Goal: Task Accomplishment & Management: Use online tool/utility

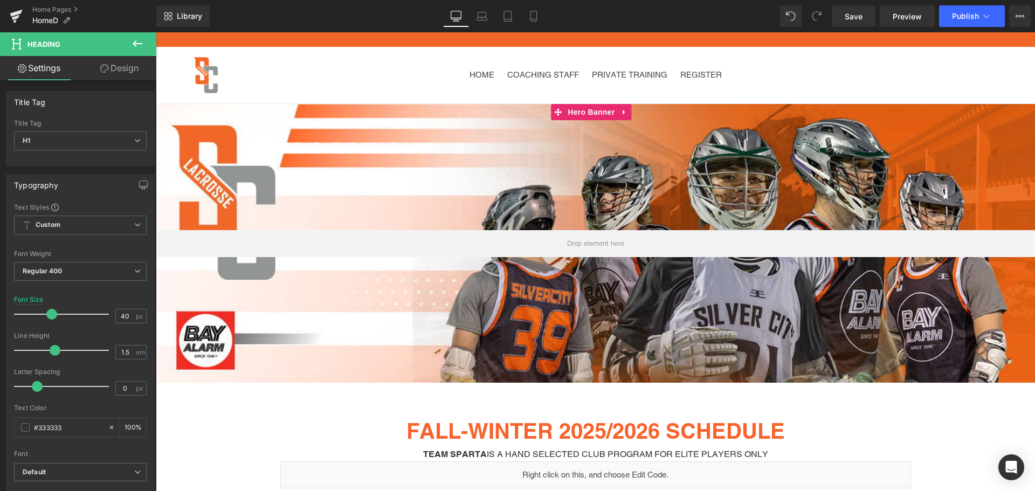
click at [486, 168] on div at bounding box center [595, 243] width 879 height 279
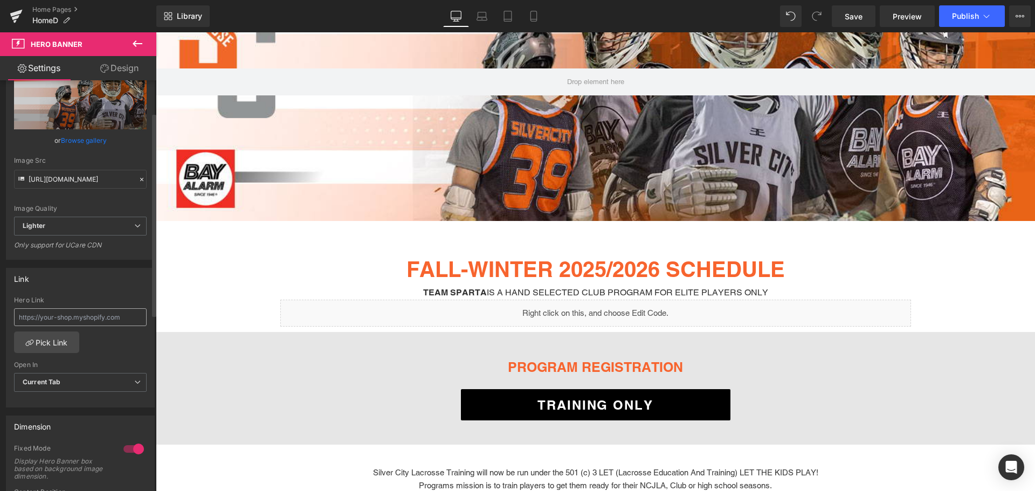
scroll to position [108, 0]
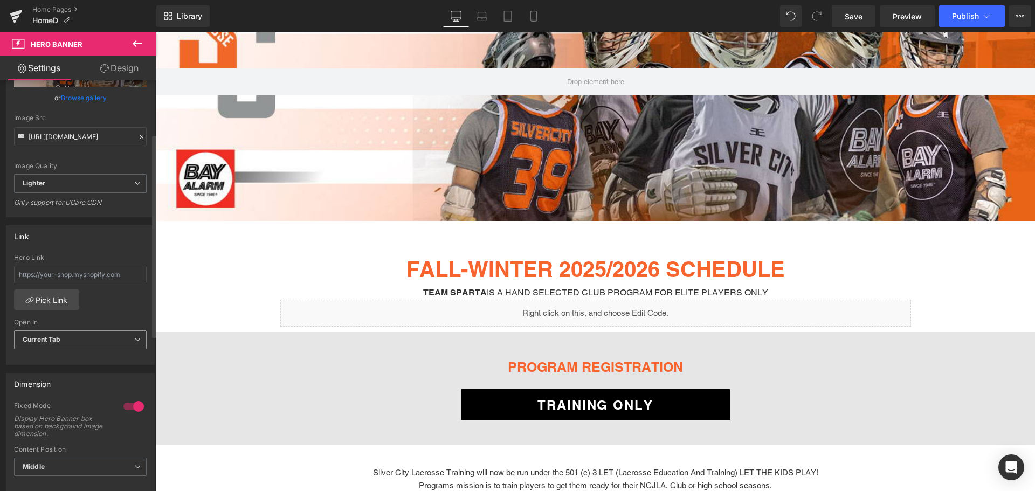
click at [86, 332] on span "Current Tab" at bounding box center [80, 339] width 133 height 19
click at [121, 335] on span "Current Tab" at bounding box center [78, 339] width 128 height 19
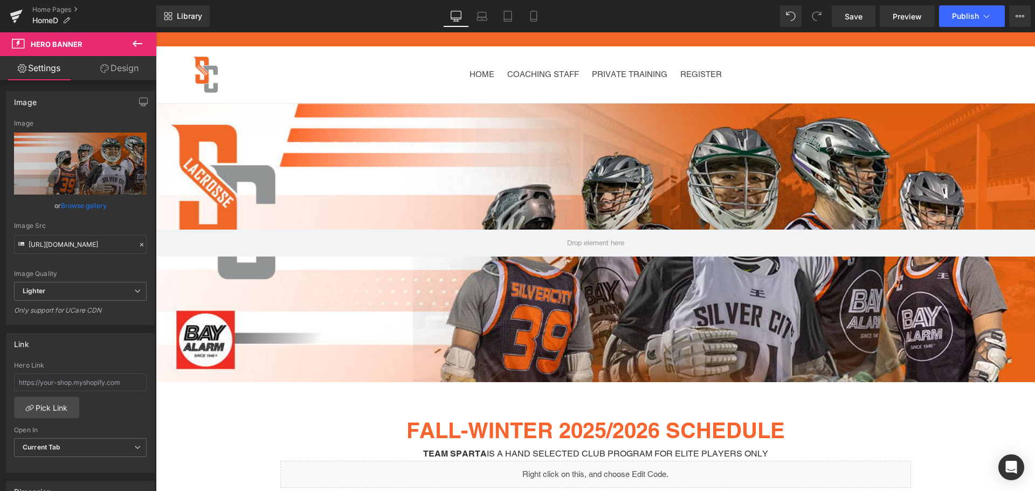
scroll to position [0, 0]
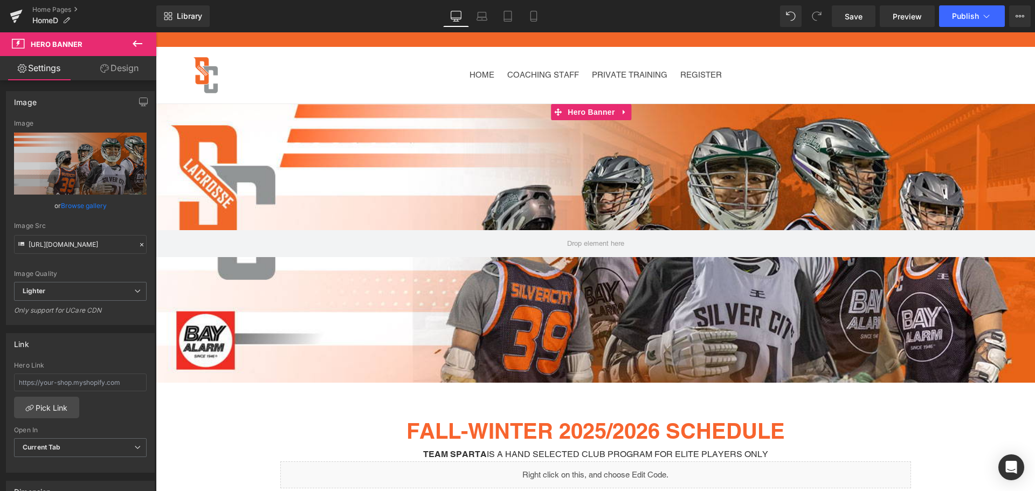
click at [119, 70] on link "Design" at bounding box center [119, 68] width 78 height 24
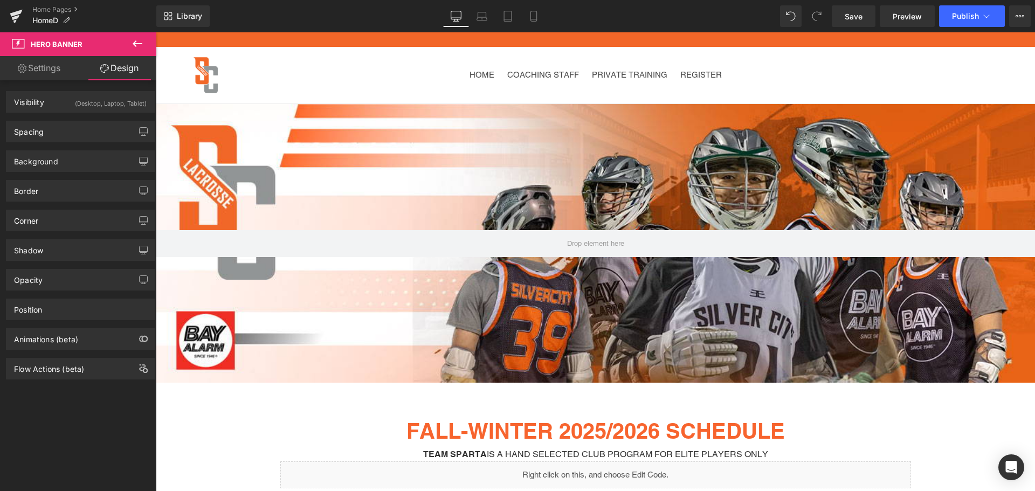
click at [116, 41] on span "Hero Banner" at bounding box center [65, 44] width 108 height 24
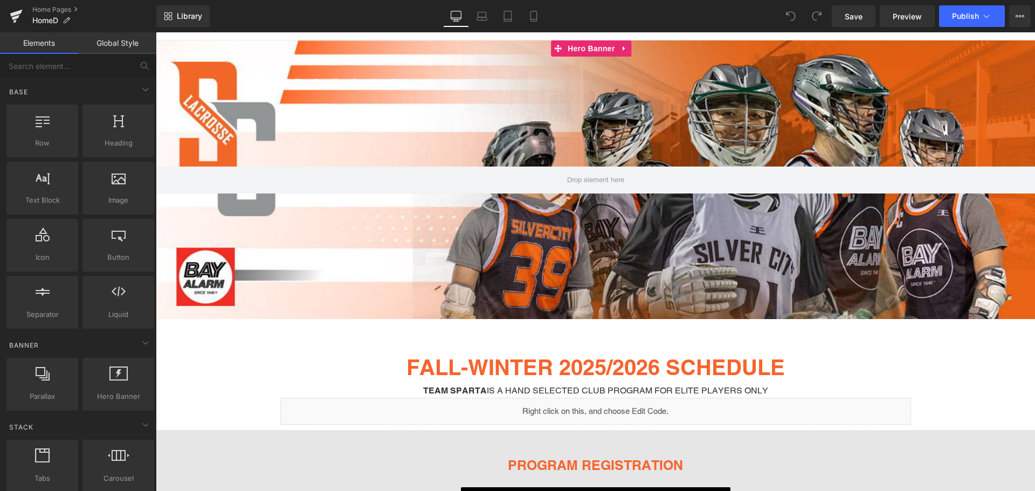
scroll to position [54, 0]
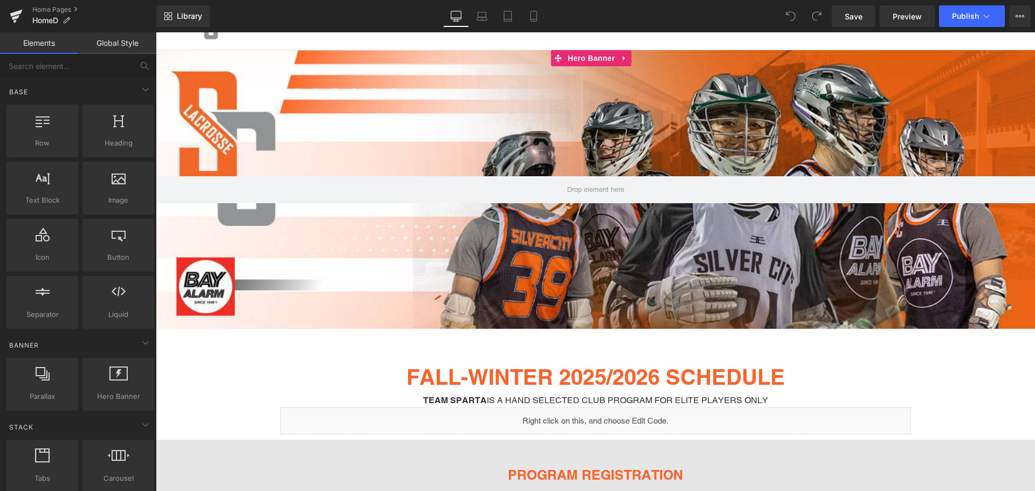
click at [451, 122] on div at bounding box center [595, 189] width 879 height 279
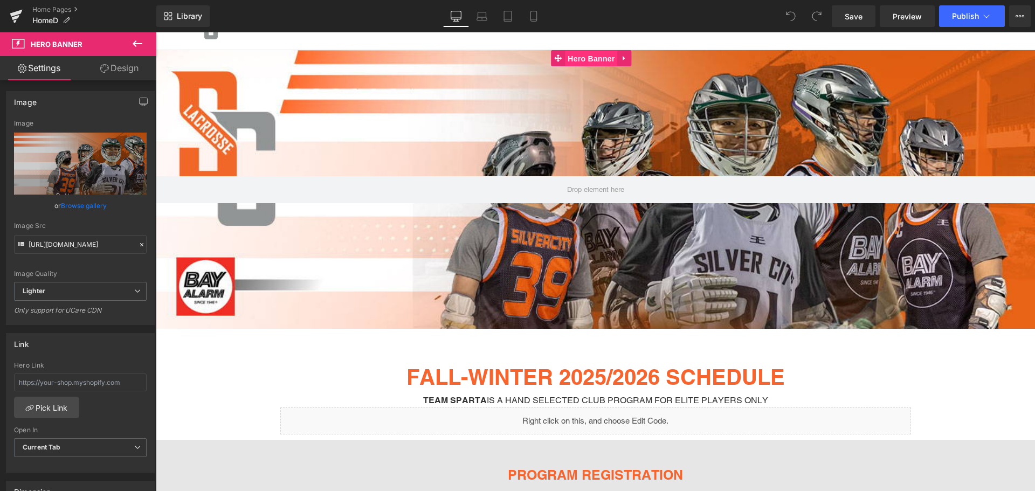
click at [578, 59] on span "Hero Banner" at bounding box center [591, 59] width 52 height 16
click at [45, 44] on span "Hero Banner" at bounding box center [57, 44] width 52 height 9
click at [52, 68] on link "Settings" at bounding box center [39, 68] width 78 height 24
click at [92, 202] on link "Browse gallery" at bounding box center [84, 205] width 46 height 19
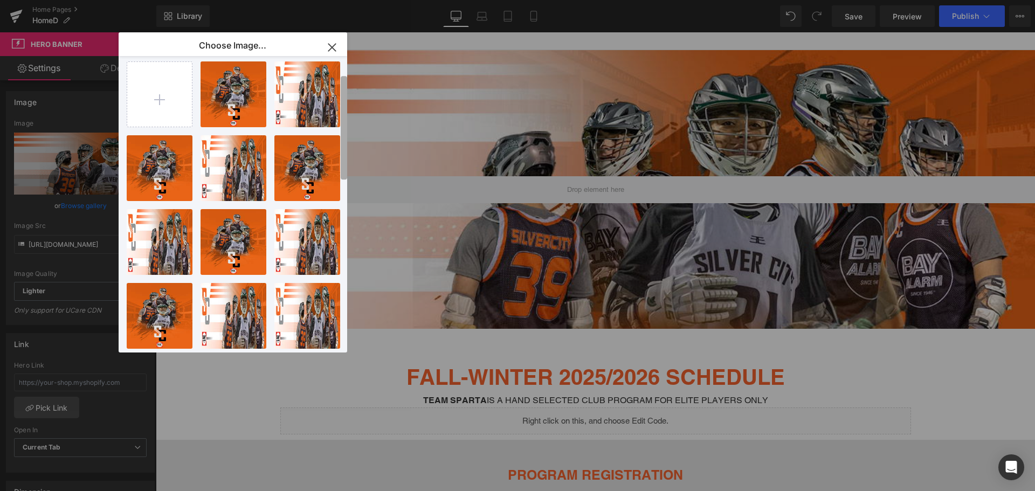
scroll to position [0, 0]
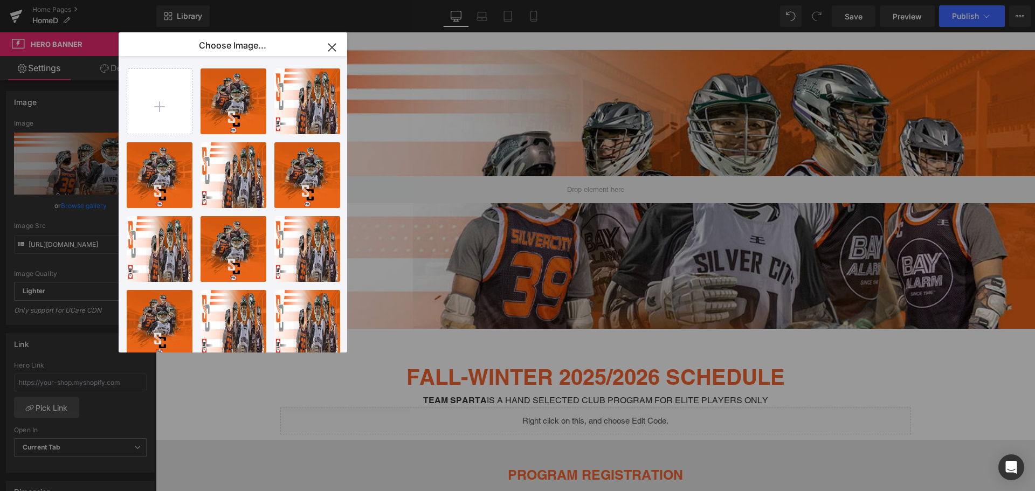
click at [334, 46] on icon "button" at bounding box center [331, 47] width 7 height 7
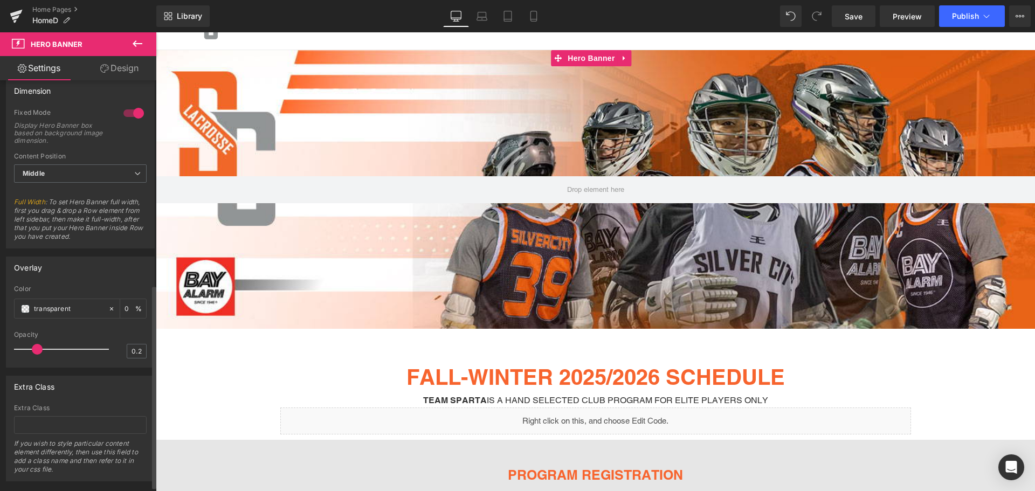
scroll to position [421, 0]
